Goal: Task Accomplishment & Management: Manage account settings

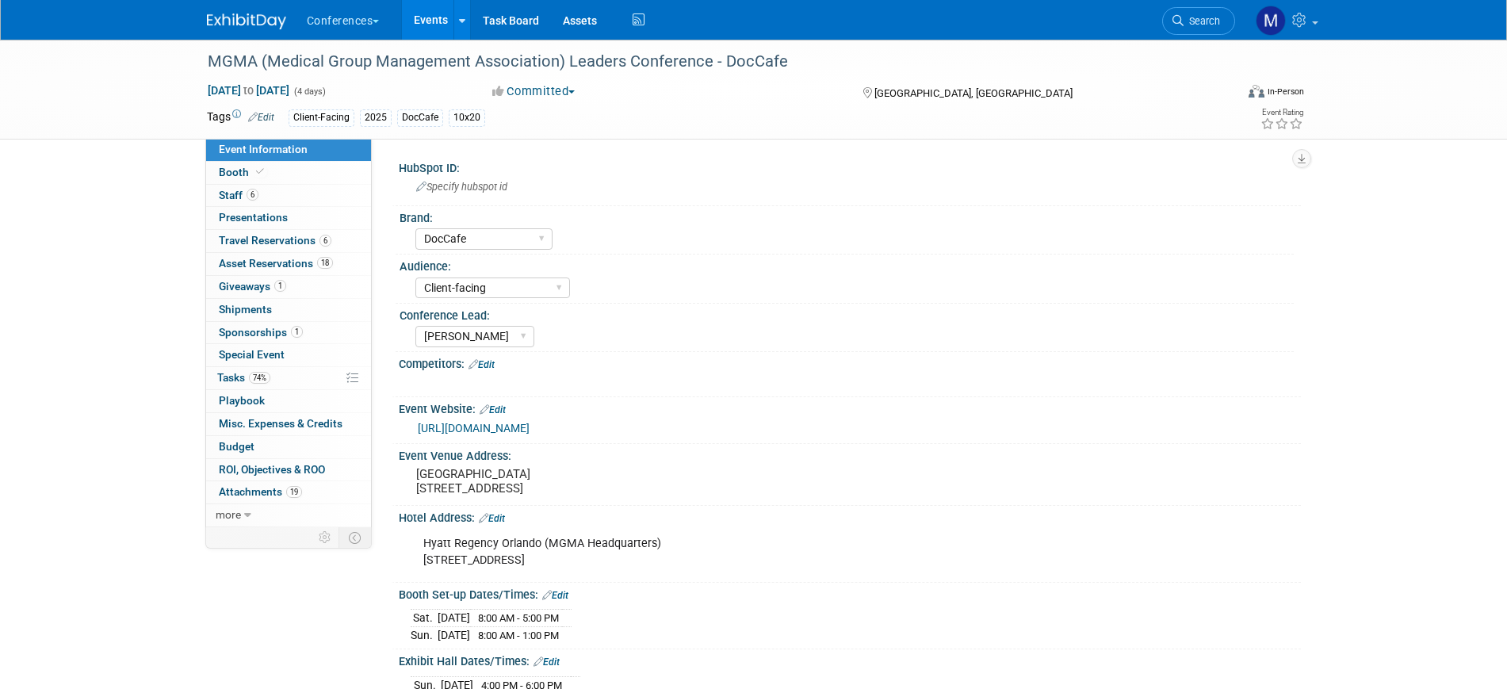
select select "DocCafe"
select select "Client-facing"
select select "Marygrace"
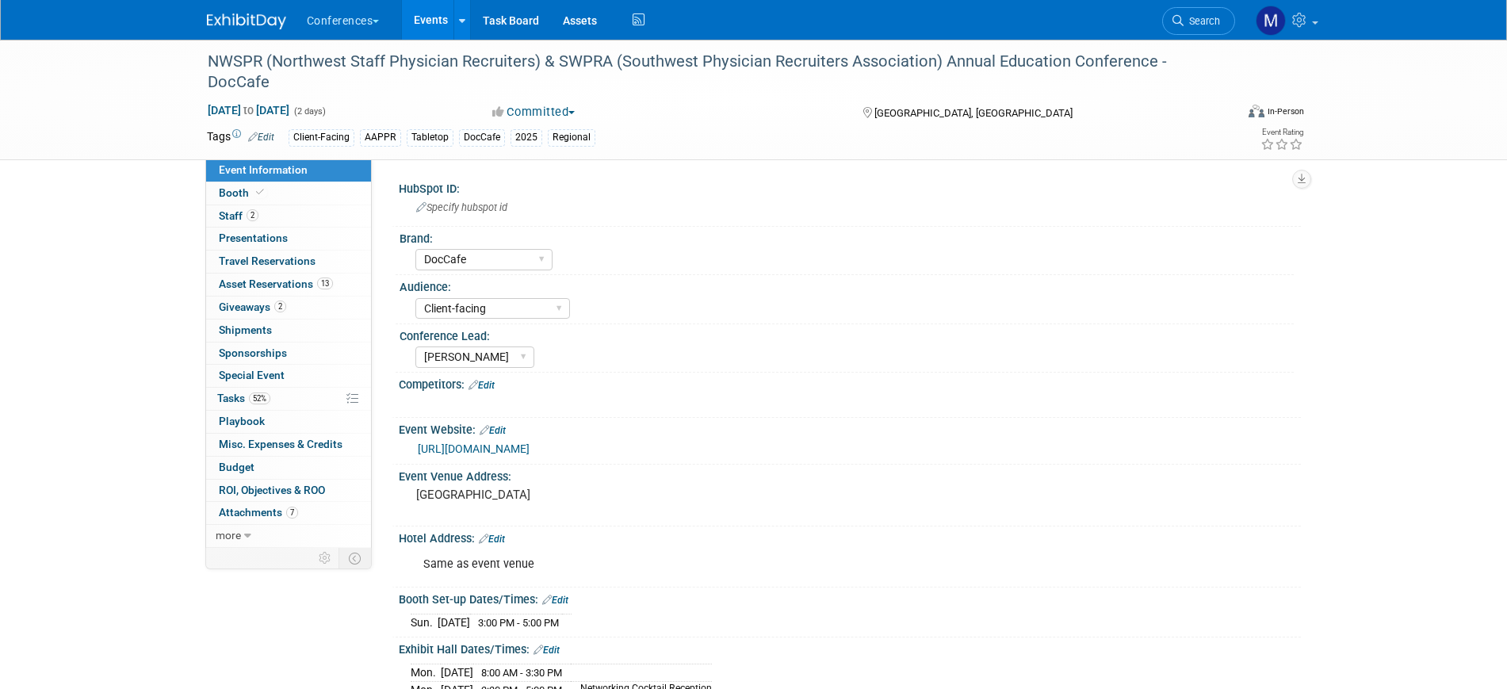
select select "DocCafe"
select select "Client-facing"
select select "Marygrace"
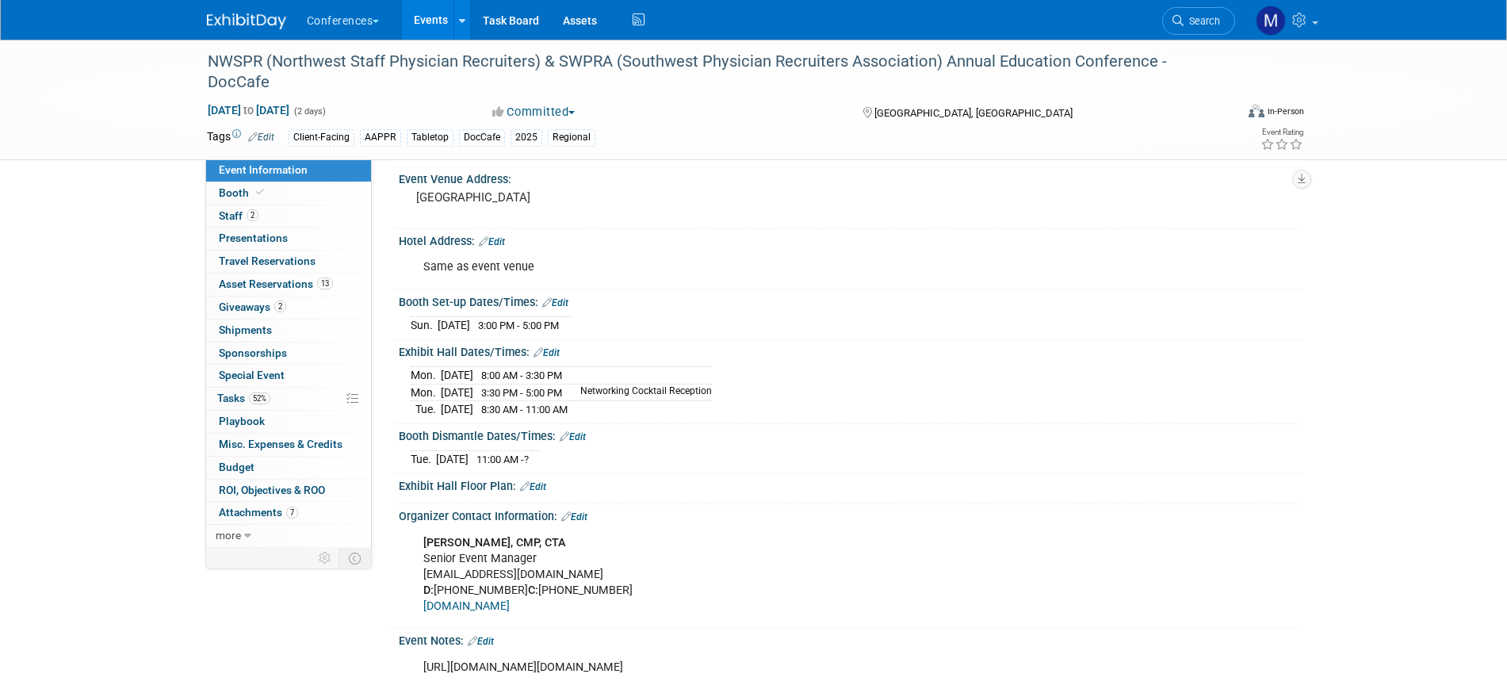
click at [260, 18] on img at bounding box center [246, 21] width 79 height 16
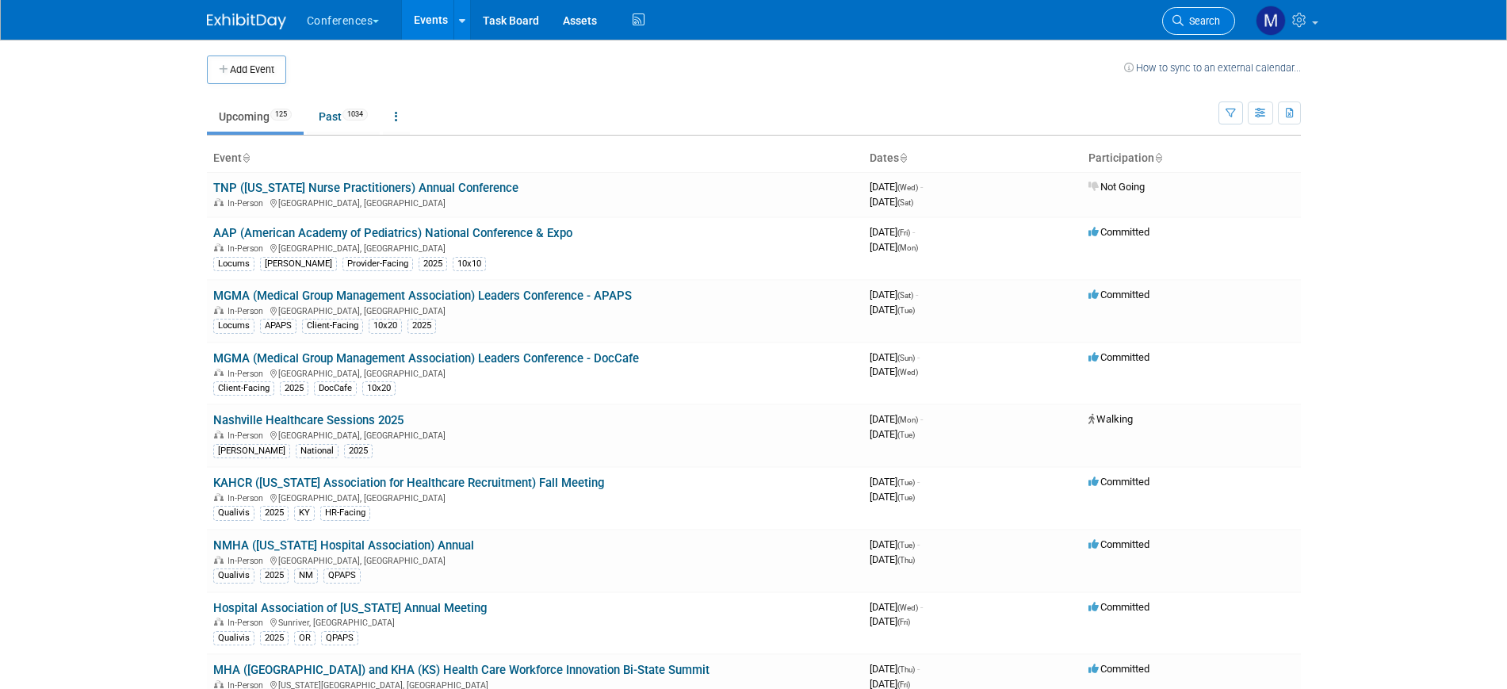
click at [1208, 17] on span "Search" at bounding box center [1202, 21] width 36 height 12
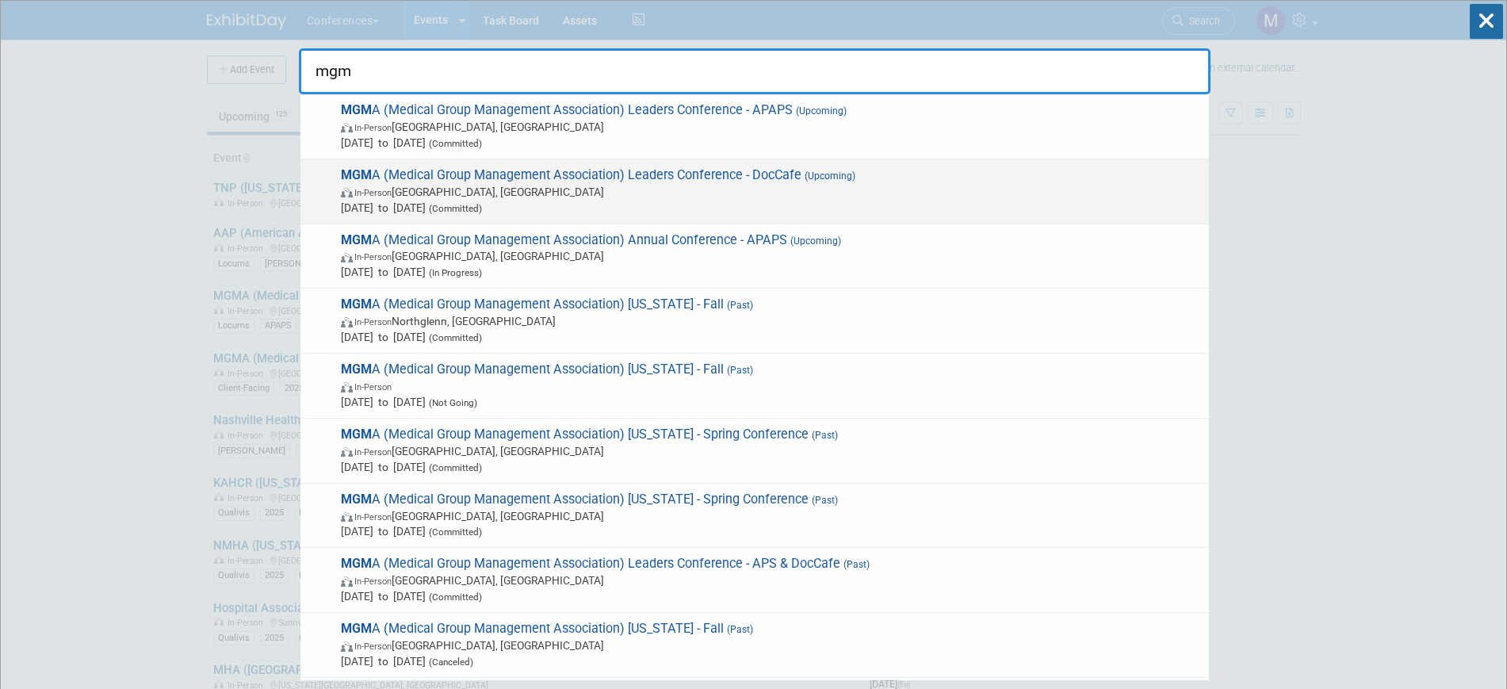
type input "mgm"
click at [818, 191] on span "In-Person Orlando, FL" at bounding box center [771, 192] width 860 height 16
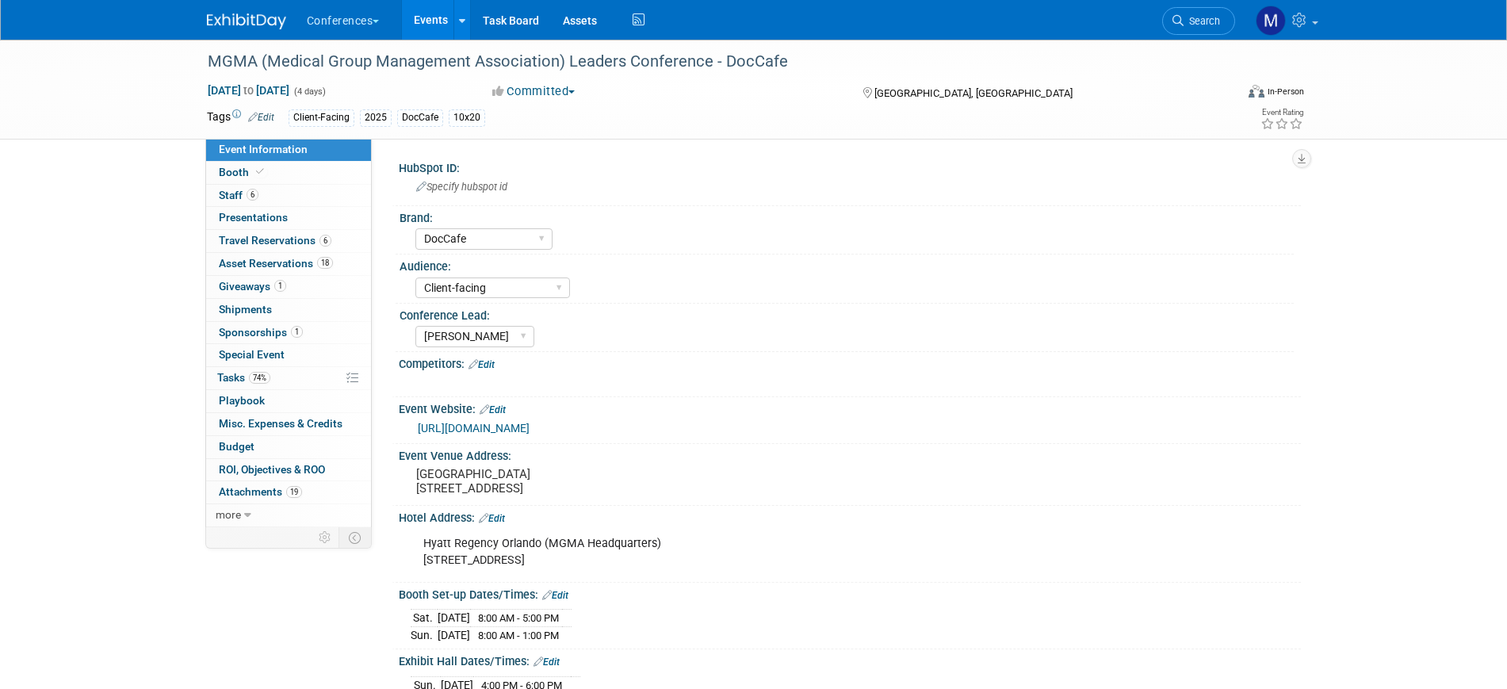
select select "DocCafe"
select select "Client-facing"
select select "[PERSON_NAME]"
click at [245, 182] on link "Booth" at bounding box center [288, 173] width 165 height 22
select select "10'x20'"
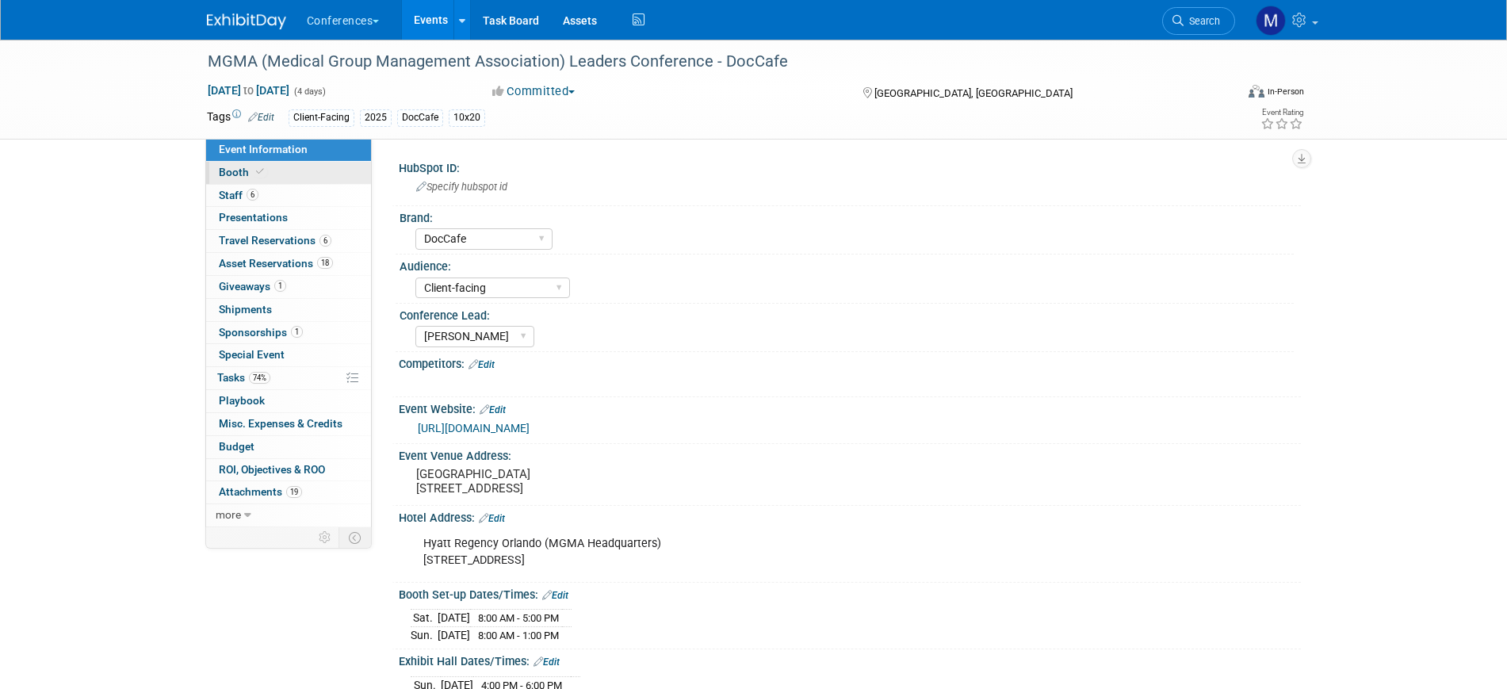
select select "Yes"
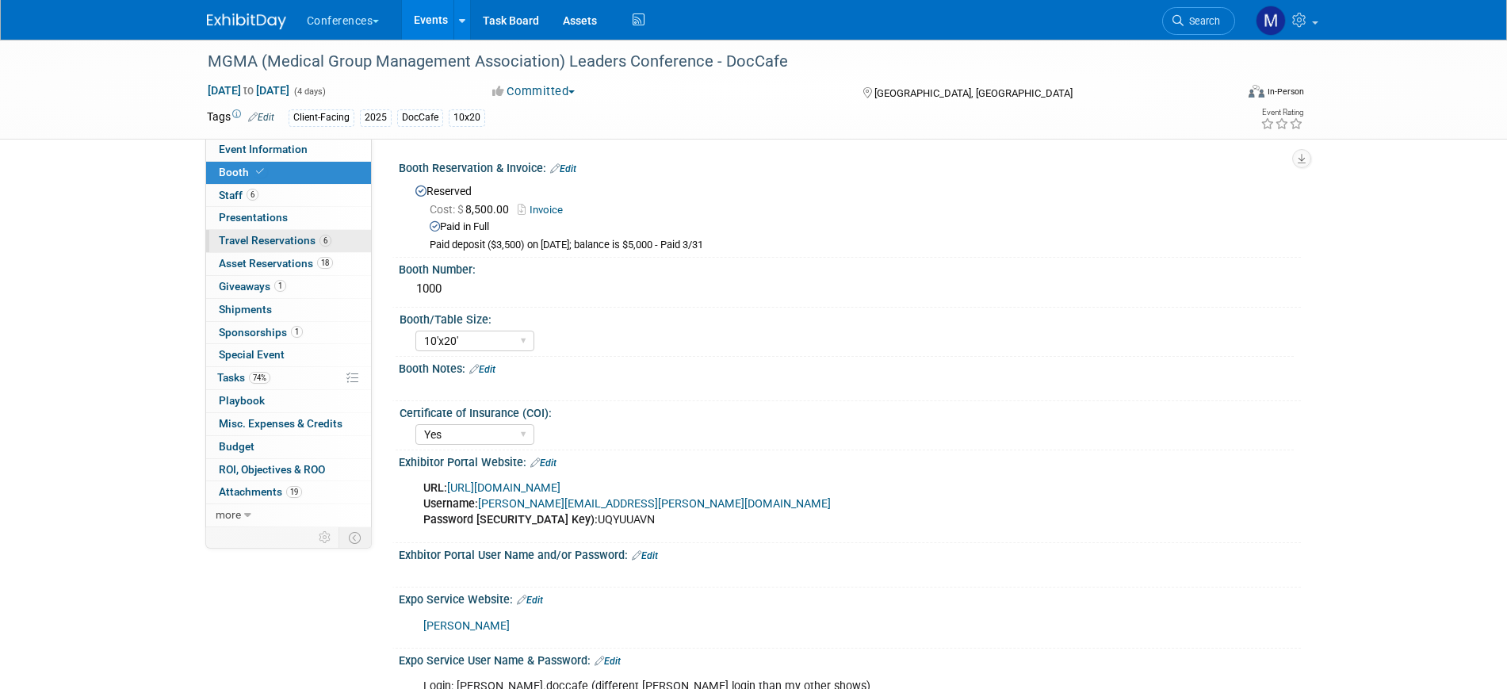
click at [323, 245] on span "6" at bounding box center [325, 241] width 12 height 12
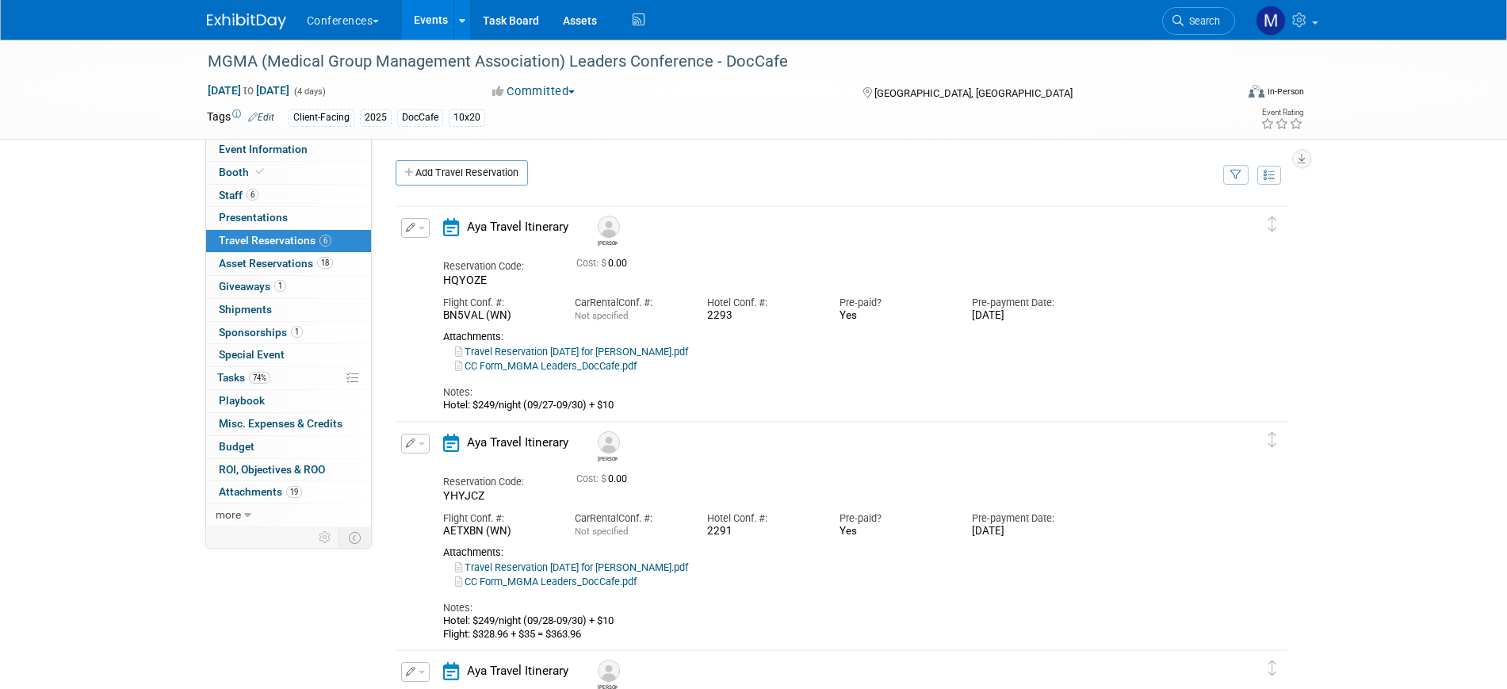
click at [266, 13] on img at bounding box center [246, 21] width 79 height 16
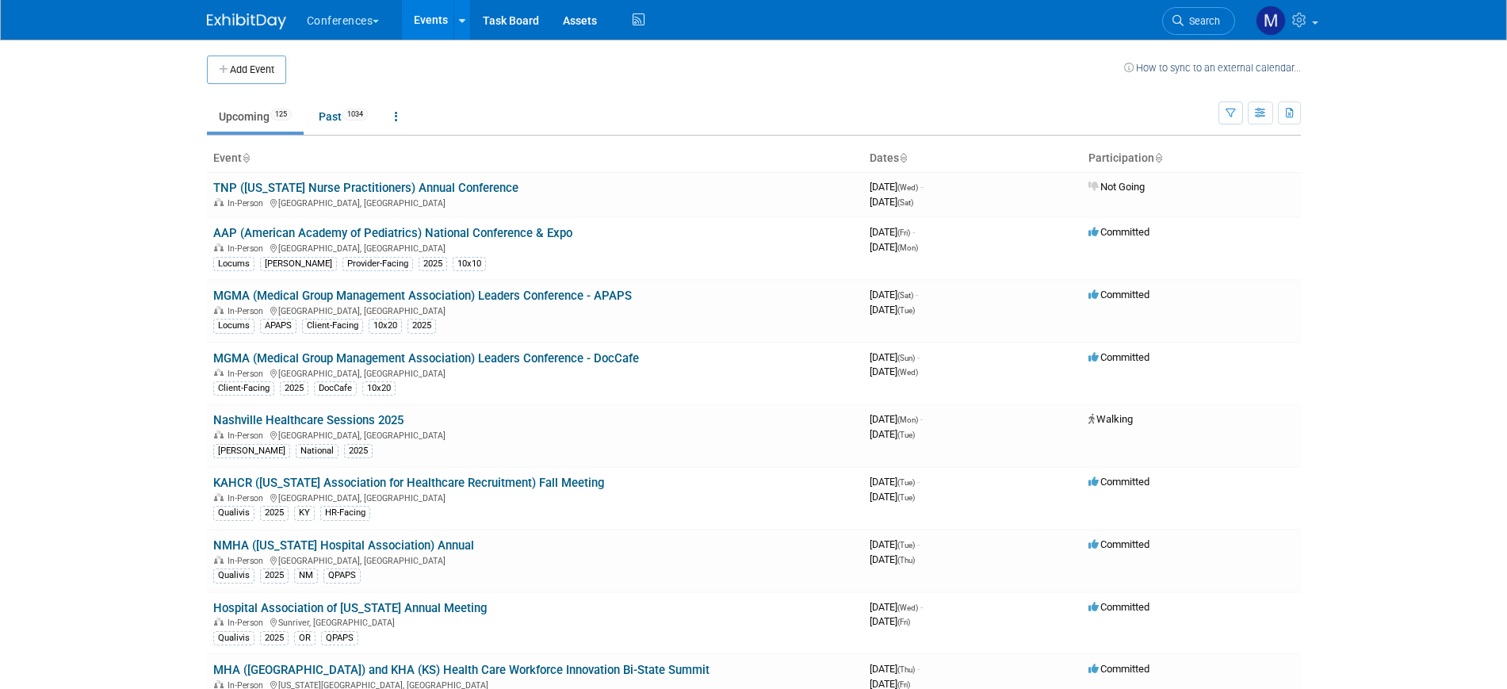
click at [1193, 26] on span "Search" at bounding box center [1202, 21] width 36 height 12
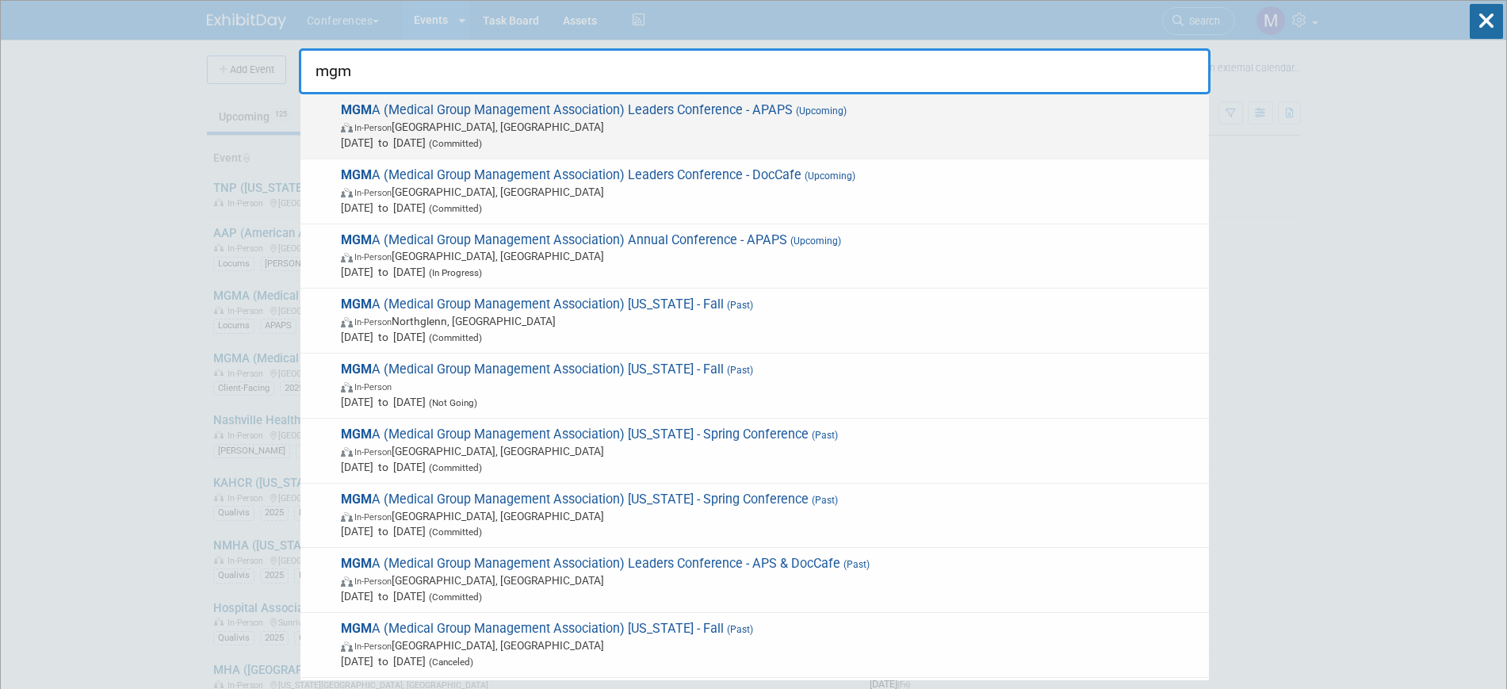
type input "mgm"
click at [858, 125] on span "In-Person [GEOGRAPHIC_DATA], [GEOGRAPHIC_DATA]" at bounding box center [771, 127] width 860 height 16
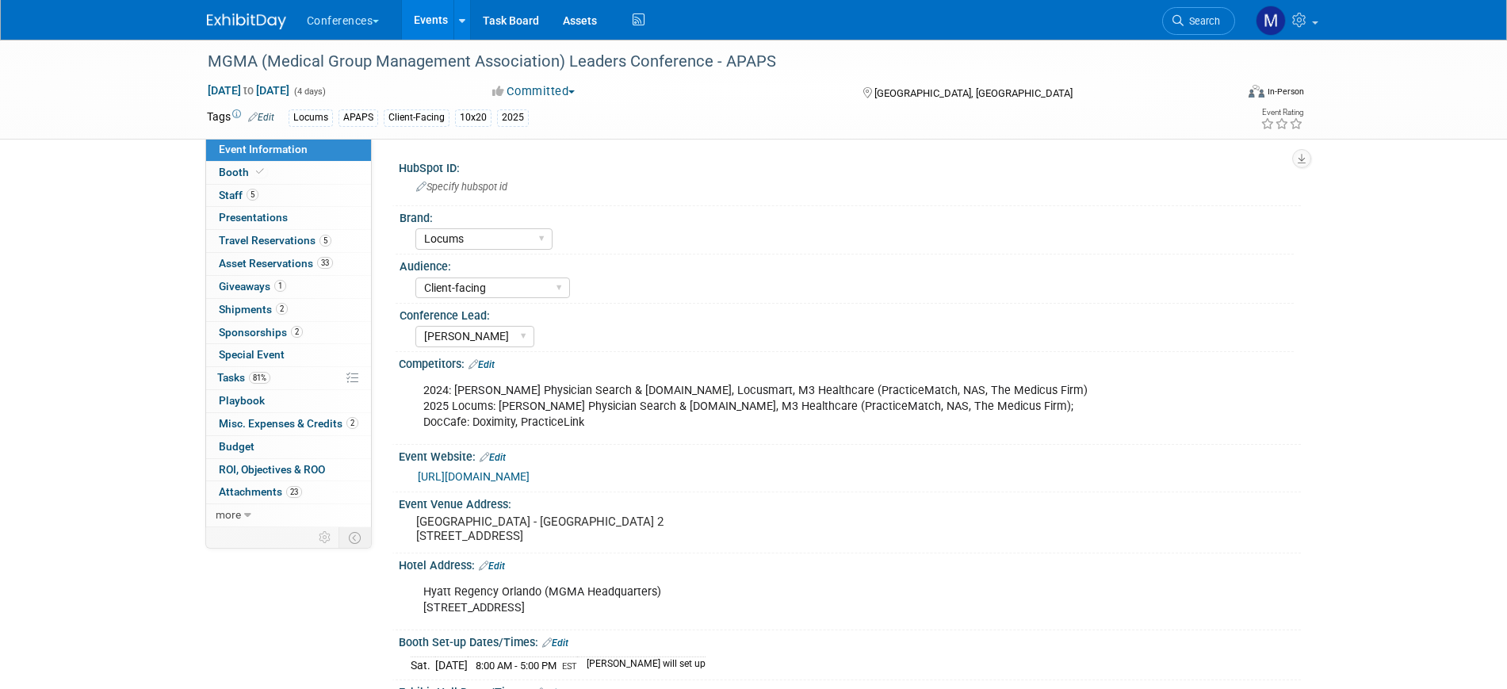
select select "Locums"
select select "Client-facing"
select select "Mel"
click at [223, 170] on span "Booth" at bounding box center [243, 172] width 48 height 13
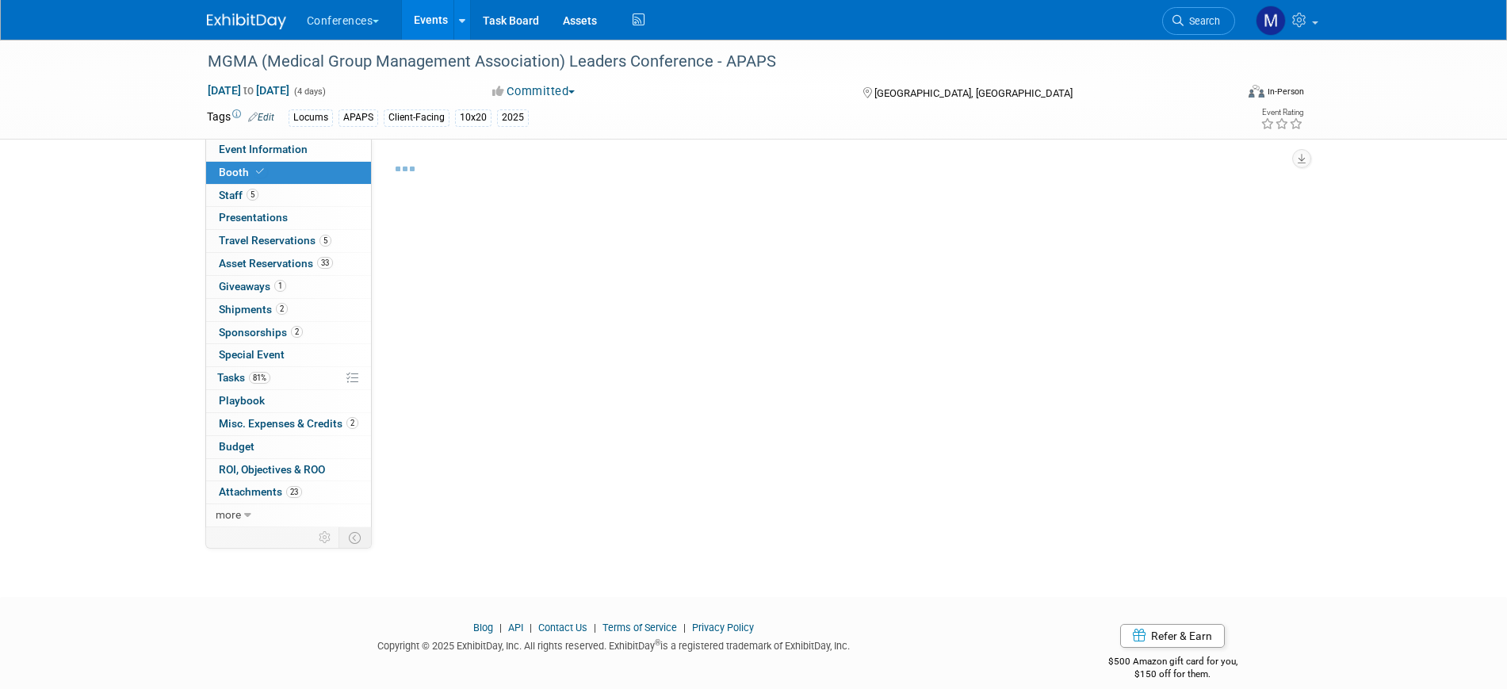
select select "10'x20'"
select select "Yes"
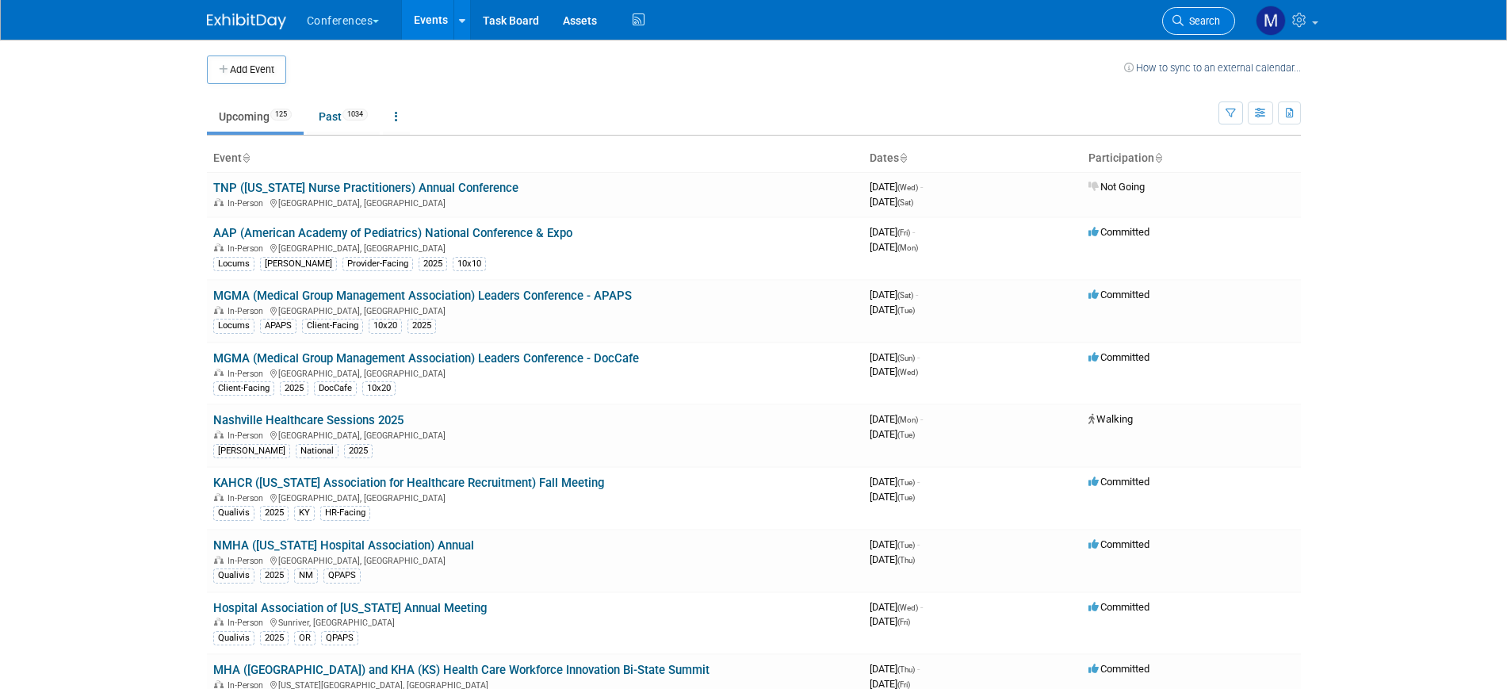
click at [1191, 21] on span "Search" at bounding box center [1202, 21] width 36 height 12
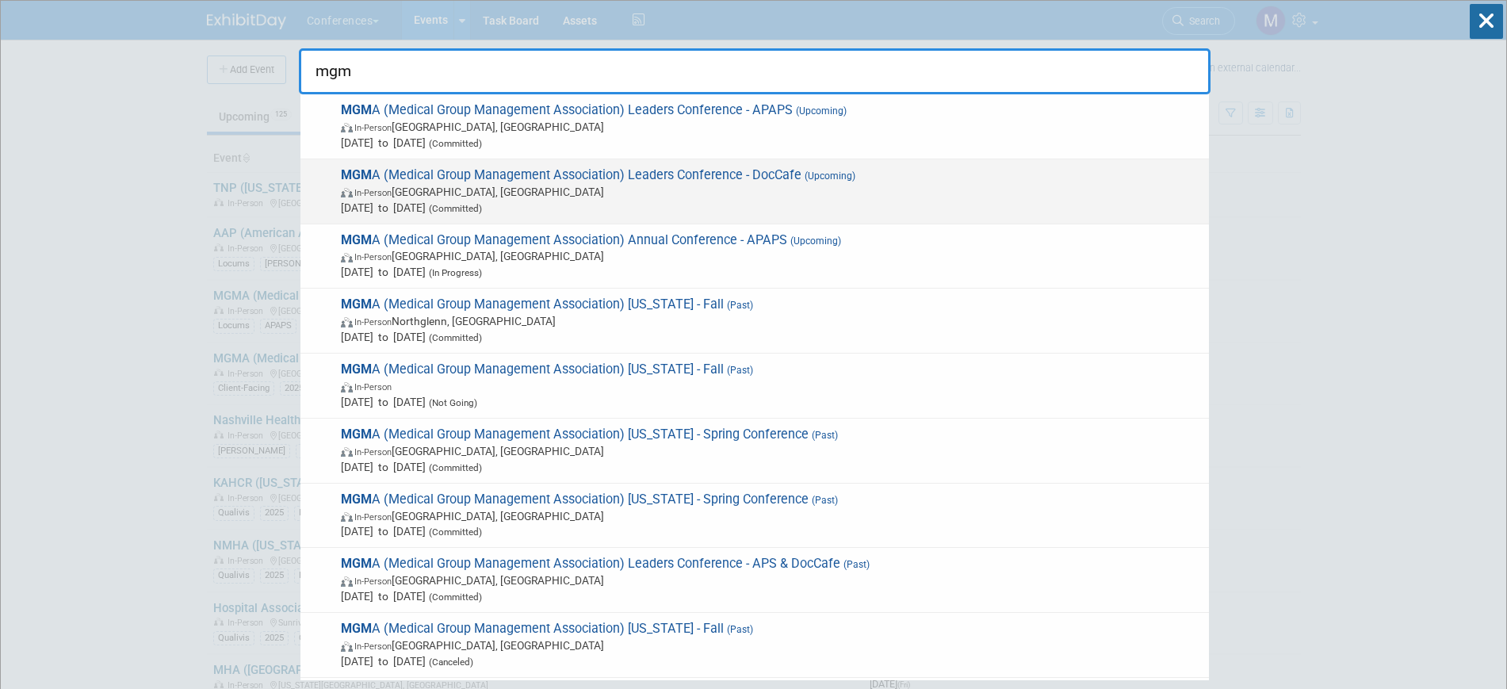
type input "mgm"
click at [827, 177] on span "(Upcoming)" at bounding box center [828, 175] width 54 height 11
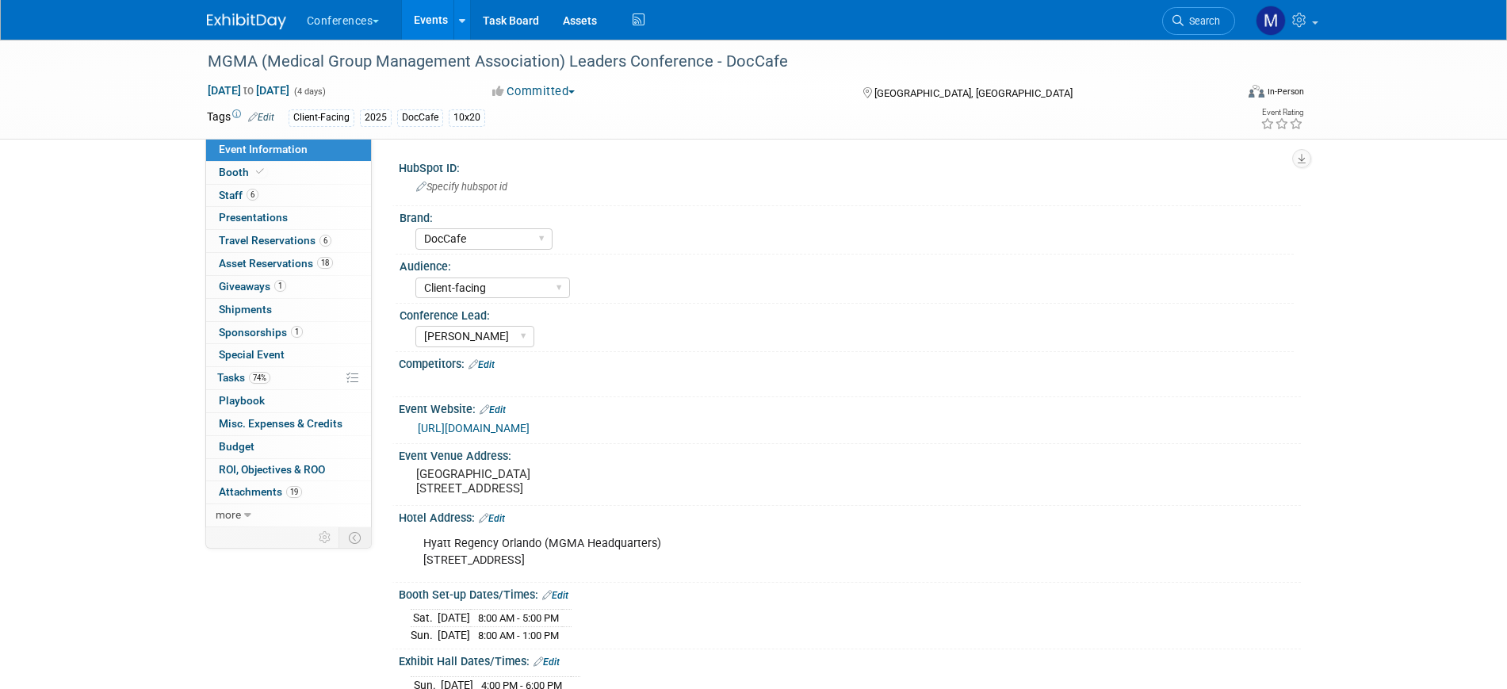
select select "DocCafe"
select select "Client-facing"
select select "[PERSON_NAME]"
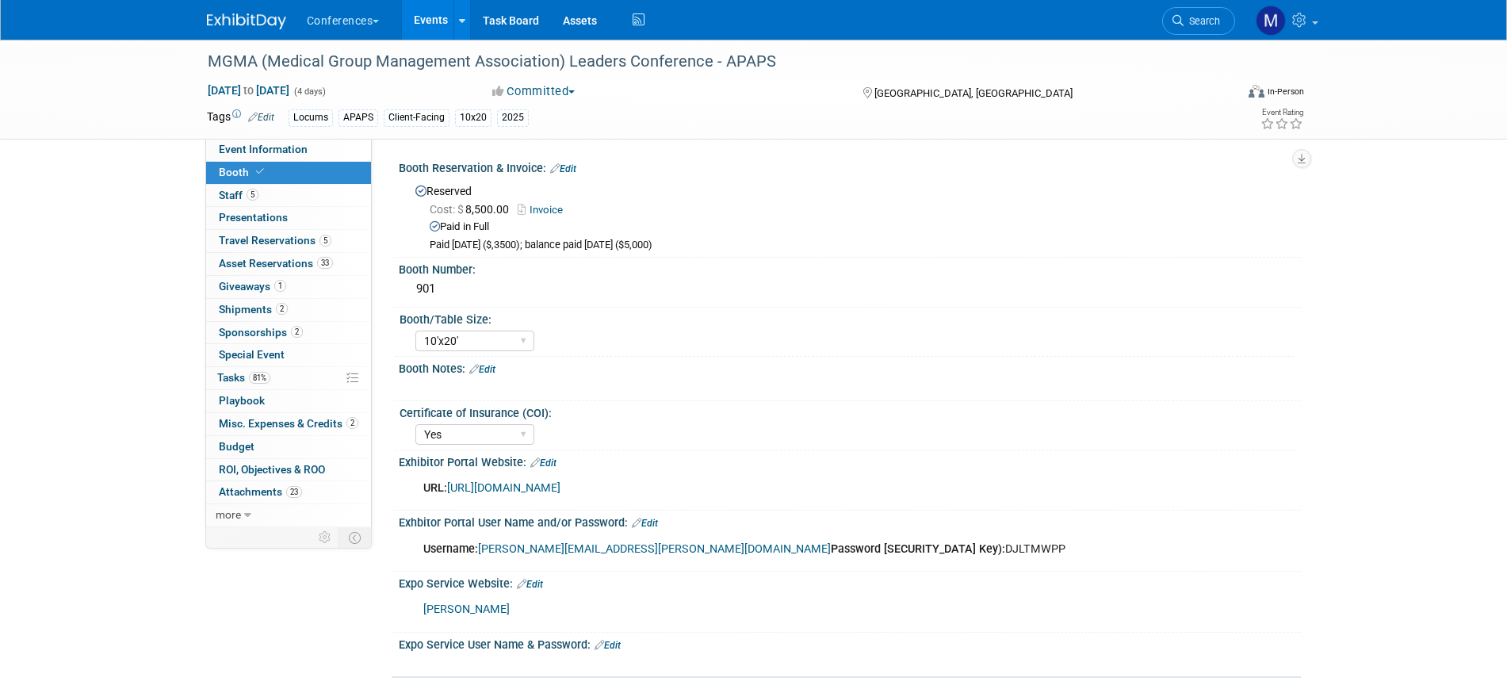
select select "10'x20'"
select select "Yes"
click at [281, 155] on span "Event Information" at bounding box center [263, 149] width 89 height 13
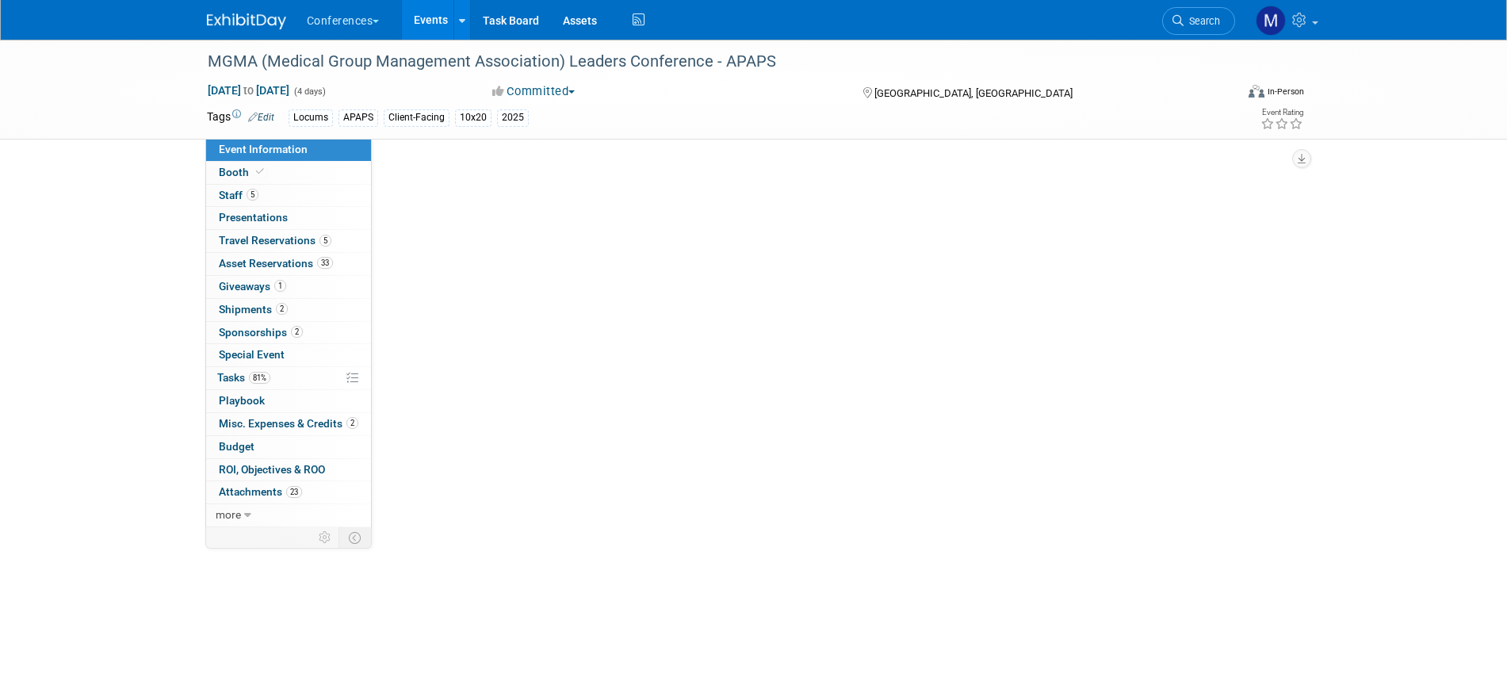
select select "Locums"
select select "Client-facing"
select select "[PERSON_NAME]"
